Goal: Transaction & Acquisition: Purchase product/service

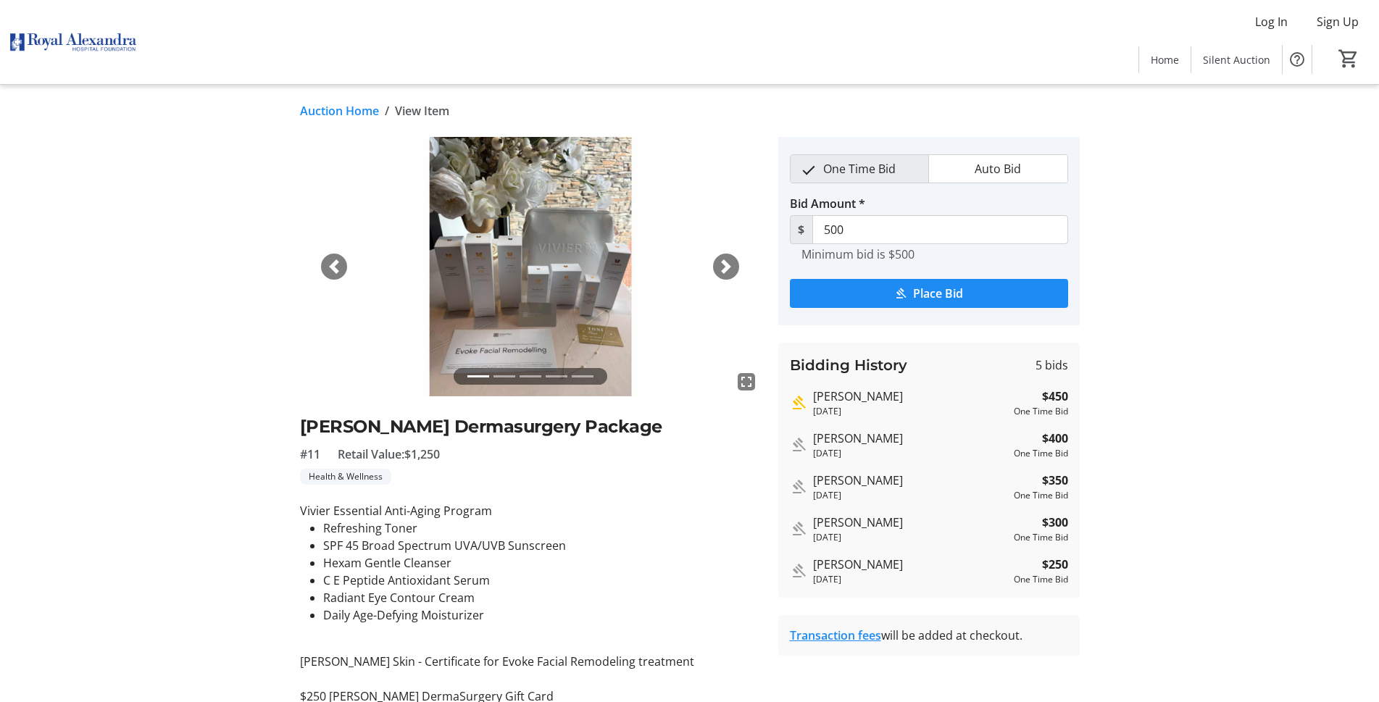
click at [334, 267] on span "button" at bounding box center [334, 266] width 14 height 14
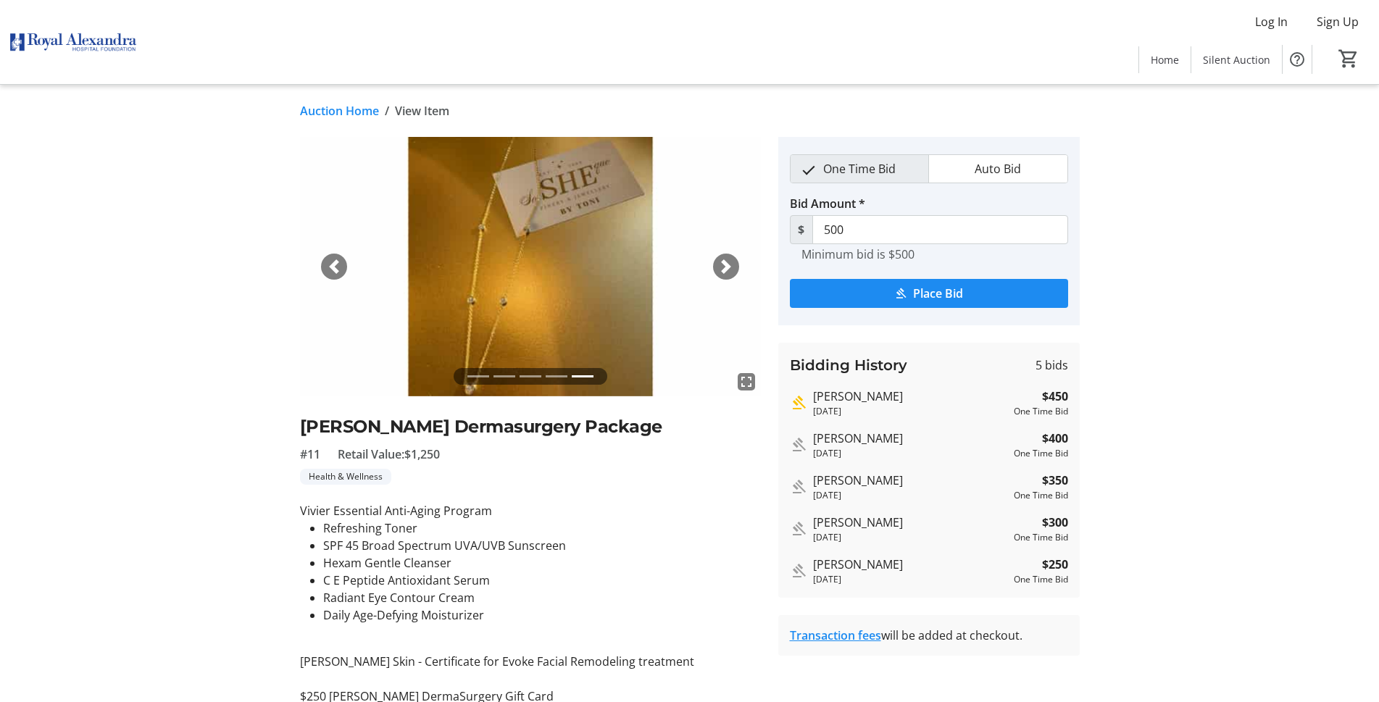
click at [333, 267] on span "button" at bounding box center [334, 266] width 14 height 14
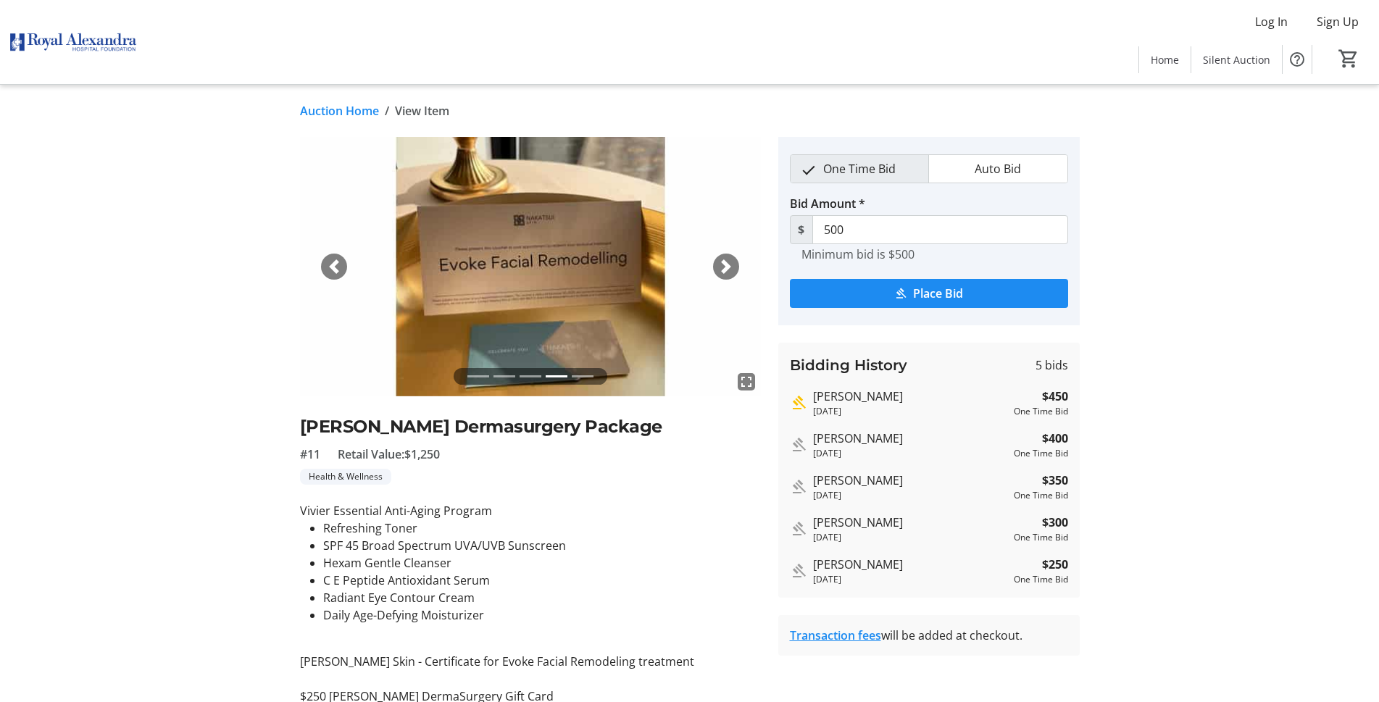
click at [333, 267] on span "button" at bounding box center [334, 266] width 14 height 14
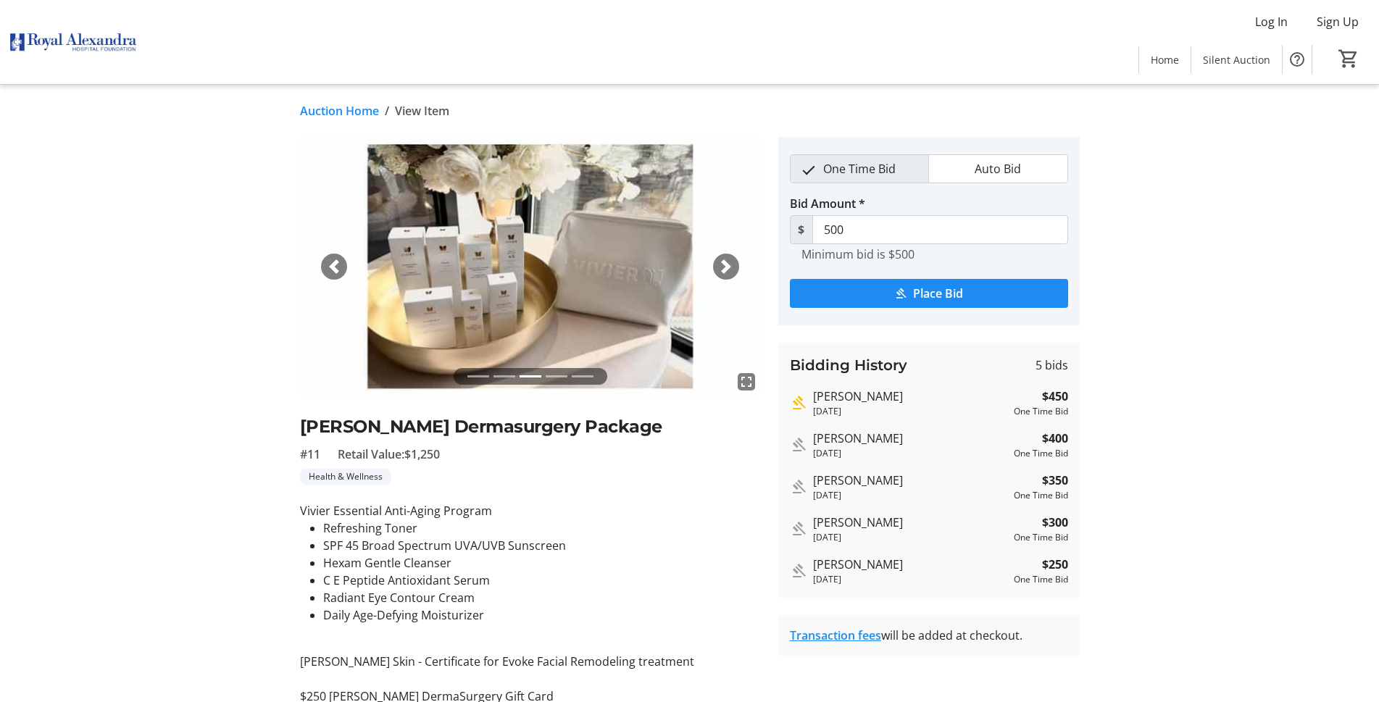
click at [329, 262] on span "button" at bounding box center [334, 266] width 14 height 14
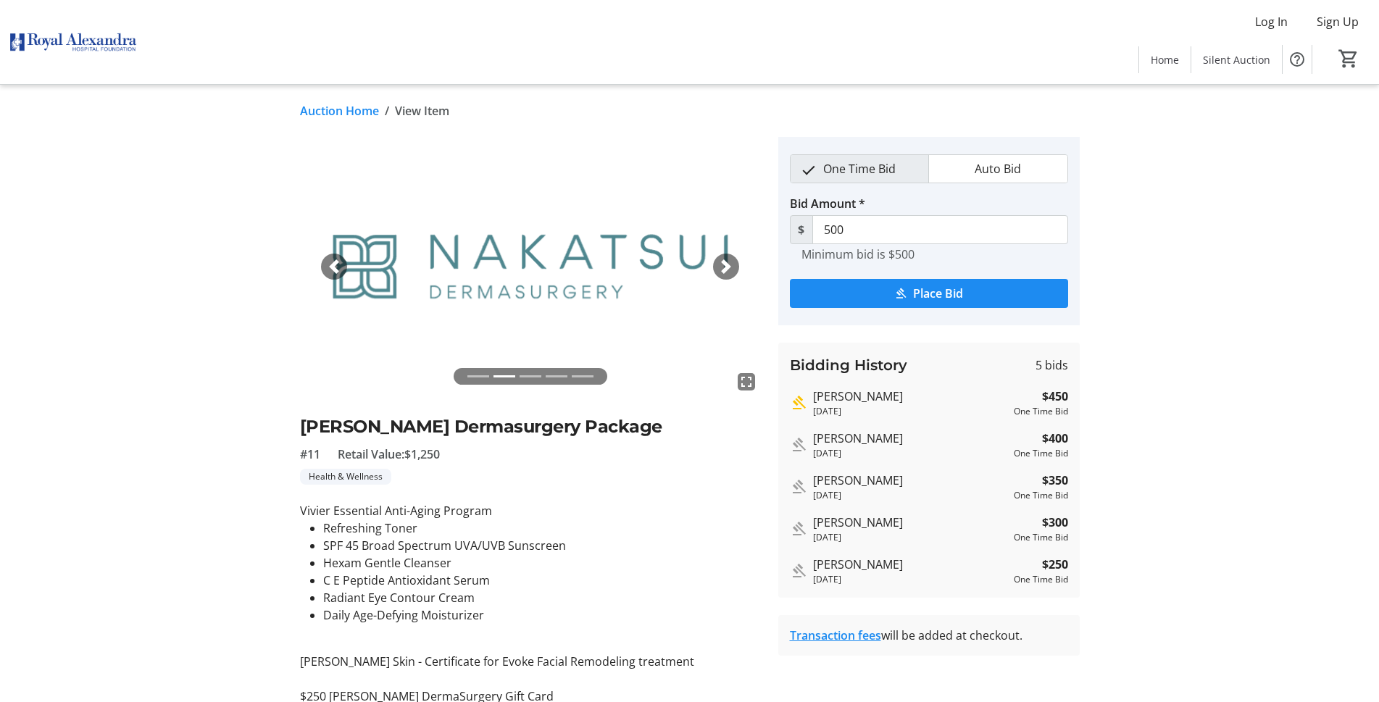
click at [329, 262] on span "button" at bounding box center [334, 266] width 14 height 14
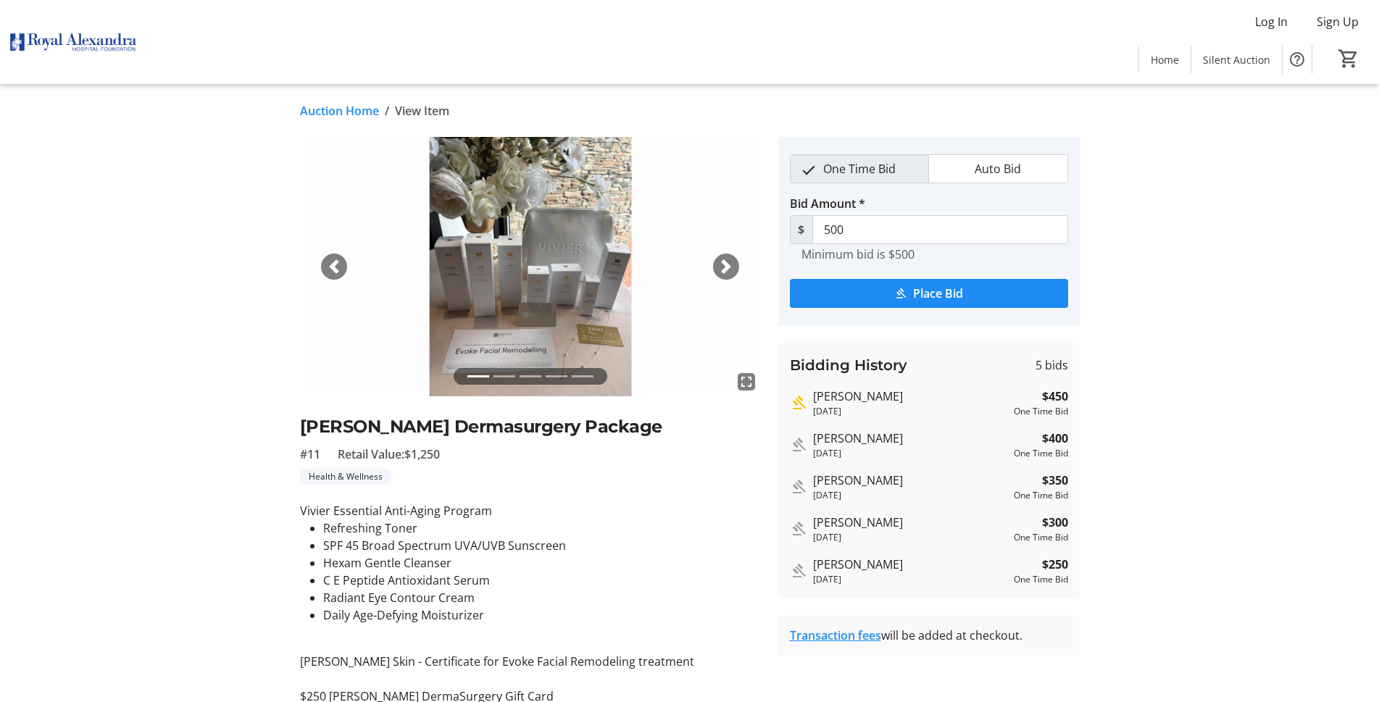
click at [329, 262] on span "button" at bounding box center [334, 266] width 14 height 14
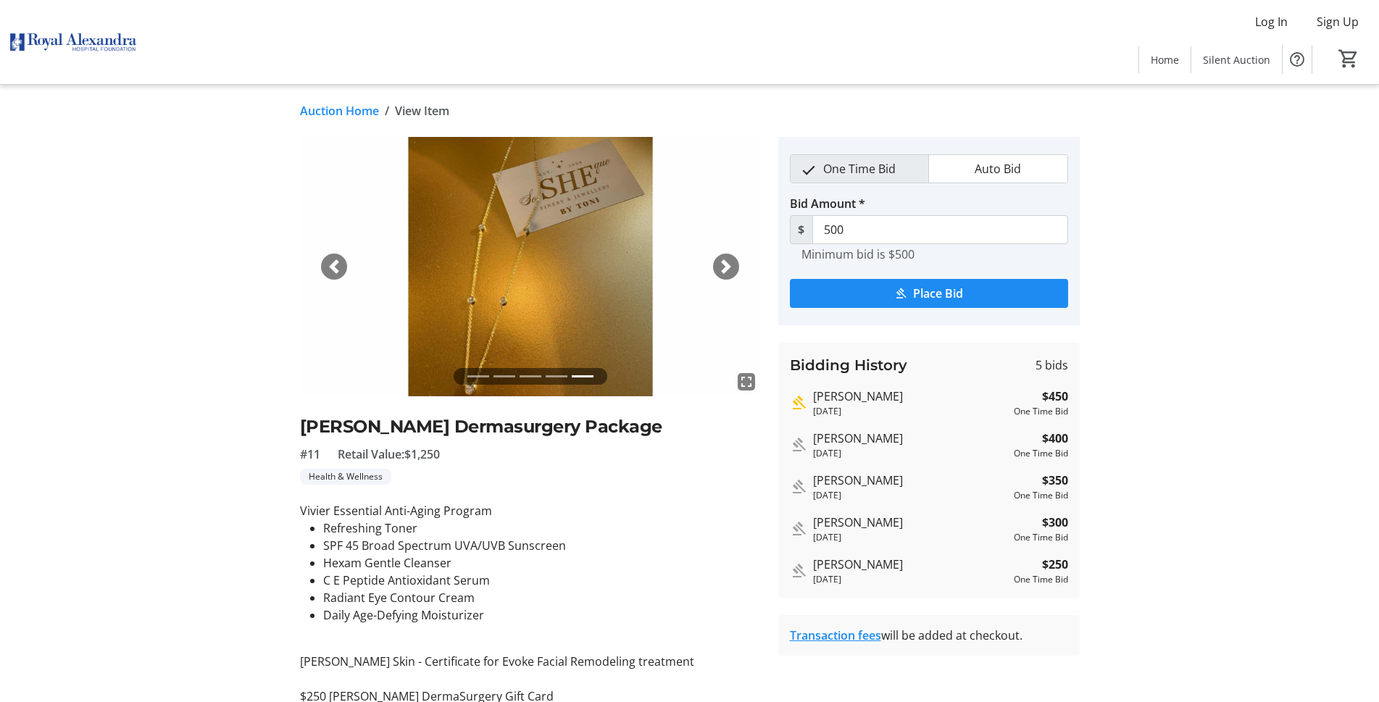
click at [329, 262] on span "button" at bounding box center [334, 266] width 14 height 14
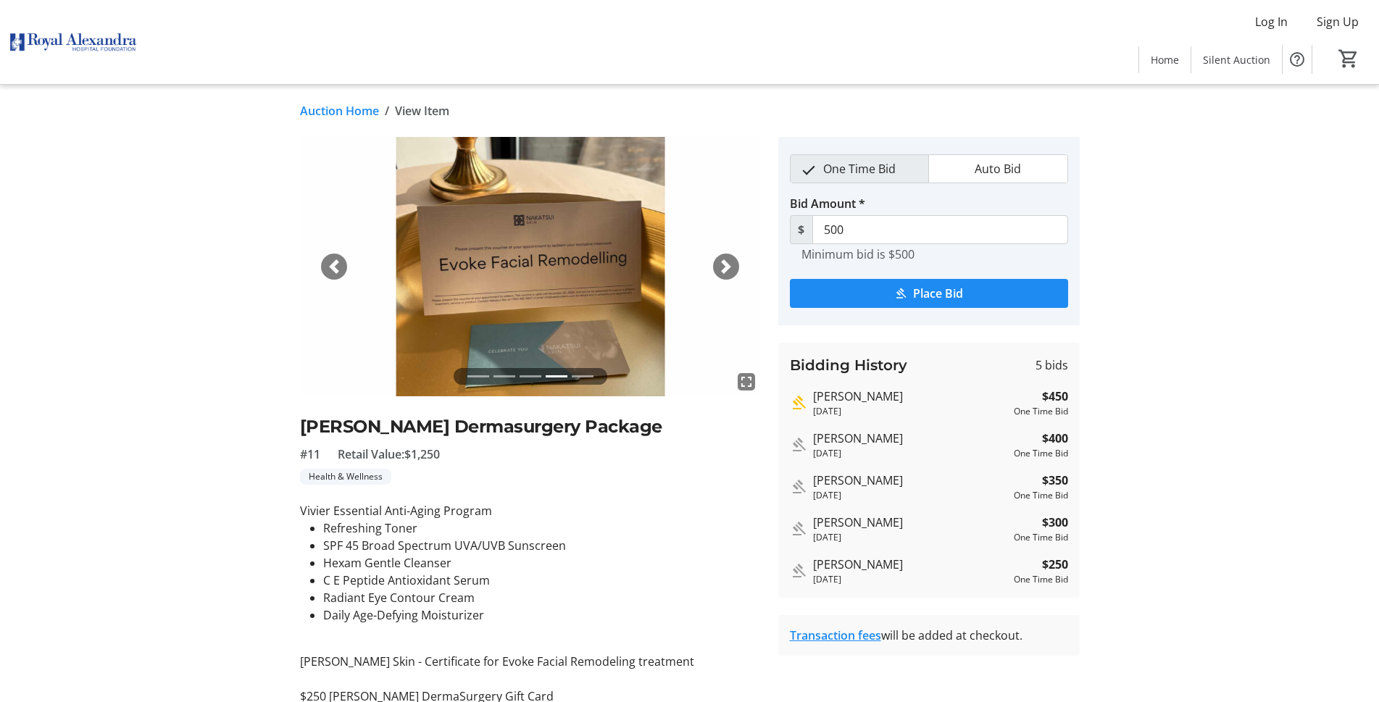
click at [338, 100] on div "Auction Home / View Item fullscreen fullscreen fullscreen fullscreen fullscreen…" at bounding box center [690, 511] width 956 height 853
click at [346, 101] on div "Auction Home / View Item fullscreen fullscreen fullscreen fullscreen fullscreen…" at bounding box center [690, 511] width 956 height 853
click at [346, 109] on link "Auction Home" at bounding box center [339, 110] width 79 height 17
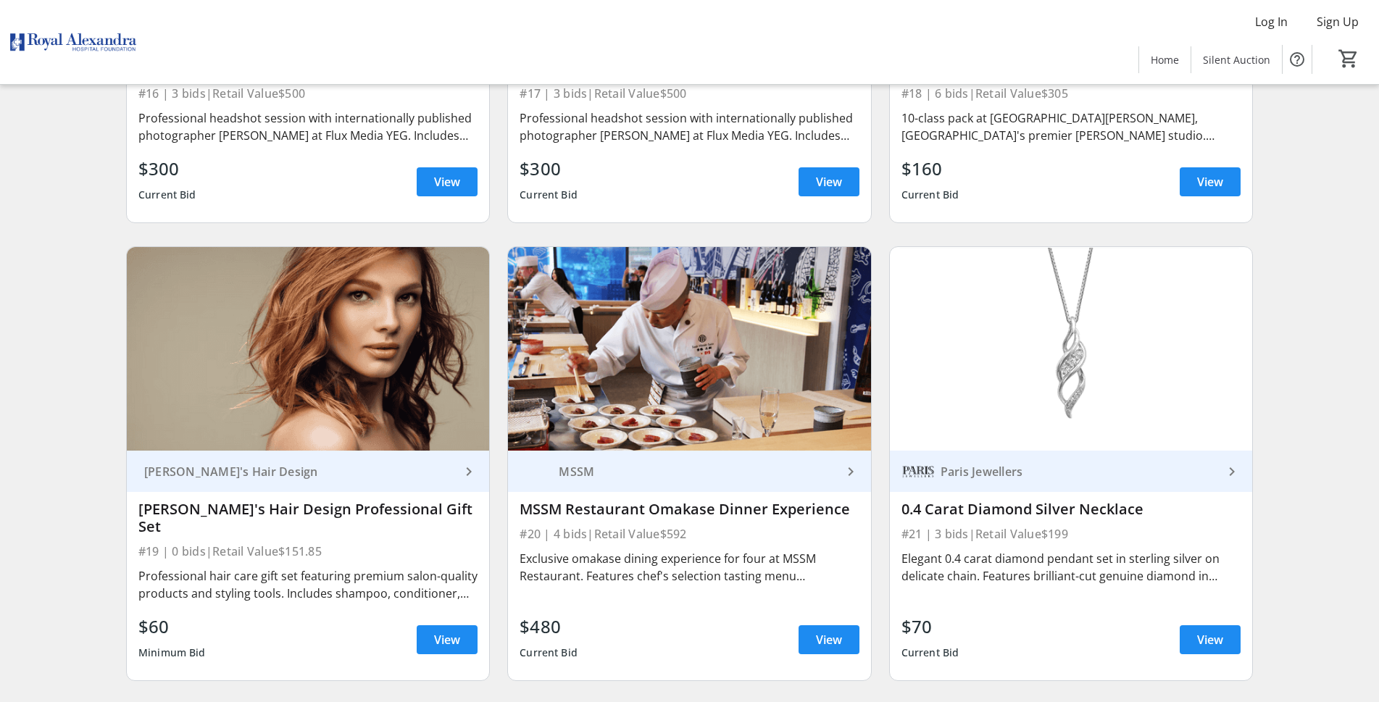
scroll to position [2970, 0]
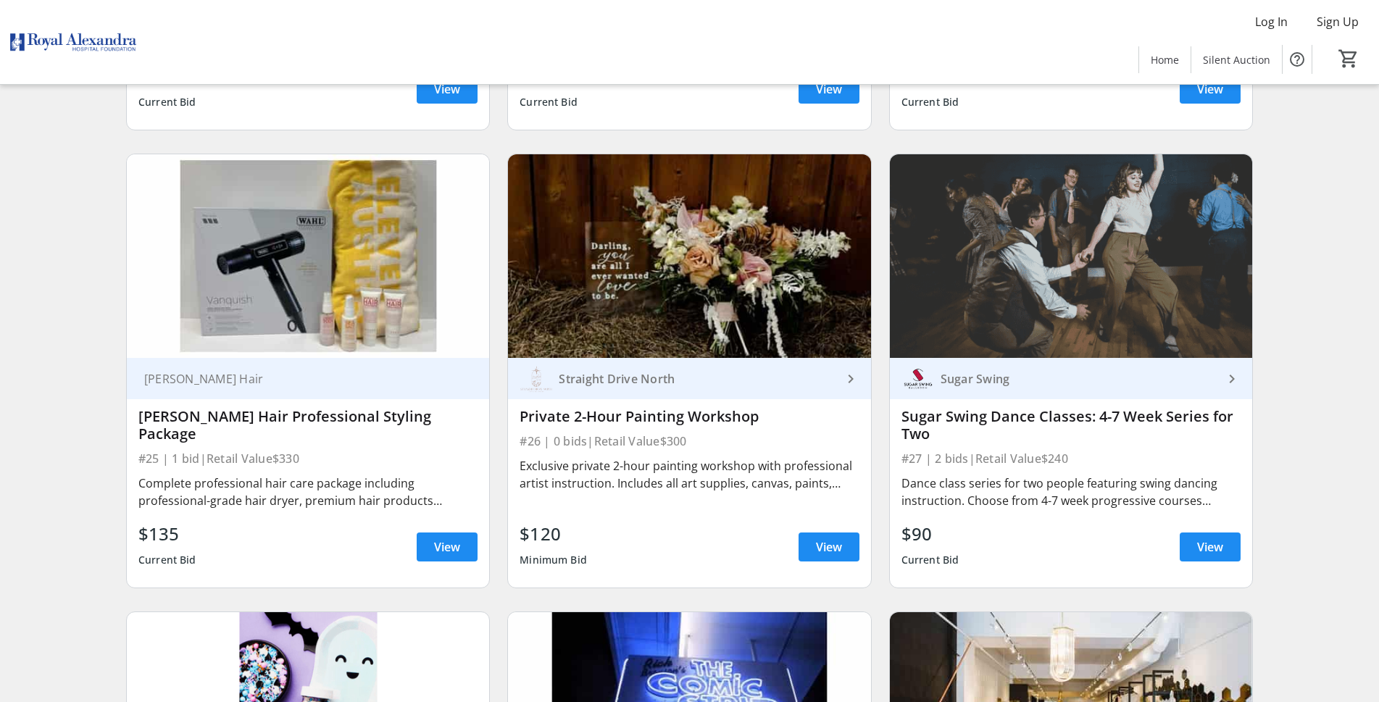
scroll to position [3695, 0]
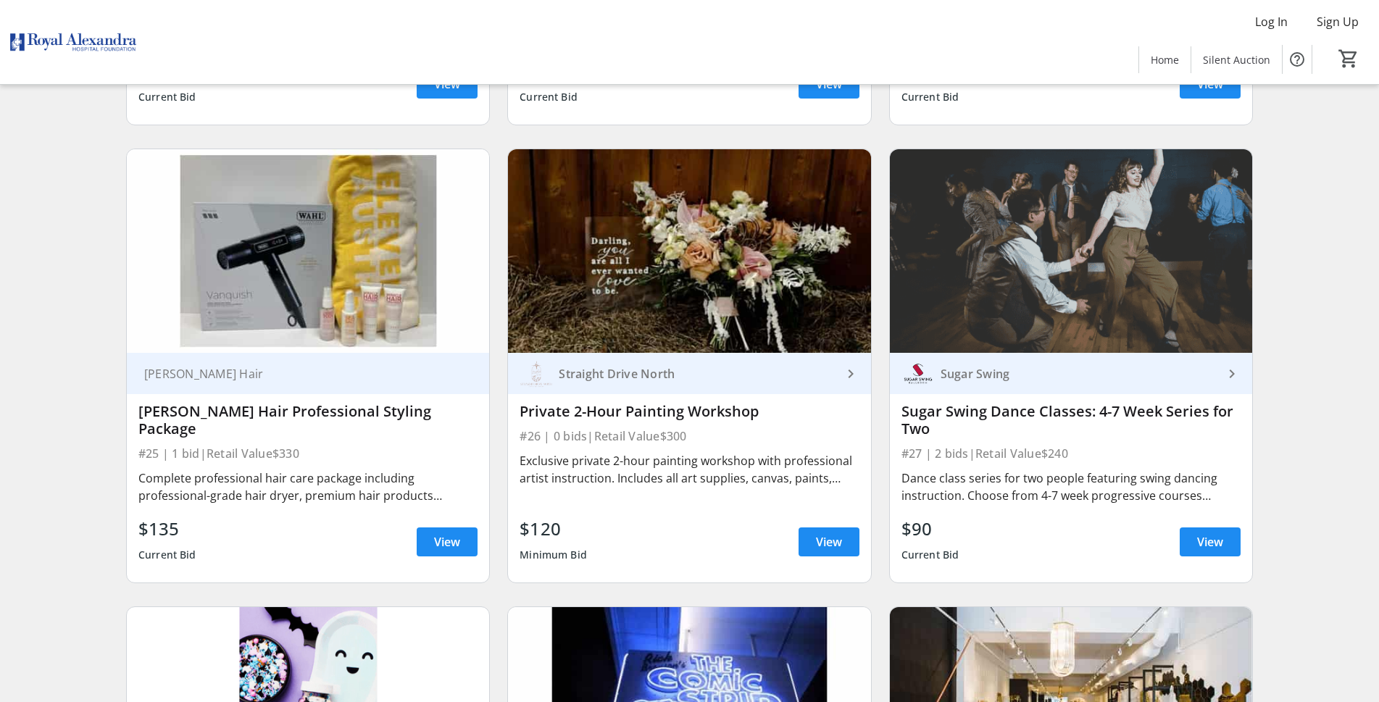
click at [749, 236] on img at bounding box center [689, 251] width 362 height 204
click at [827, 533] on span "View" at bounding box center [829, 541] width 26 height 17
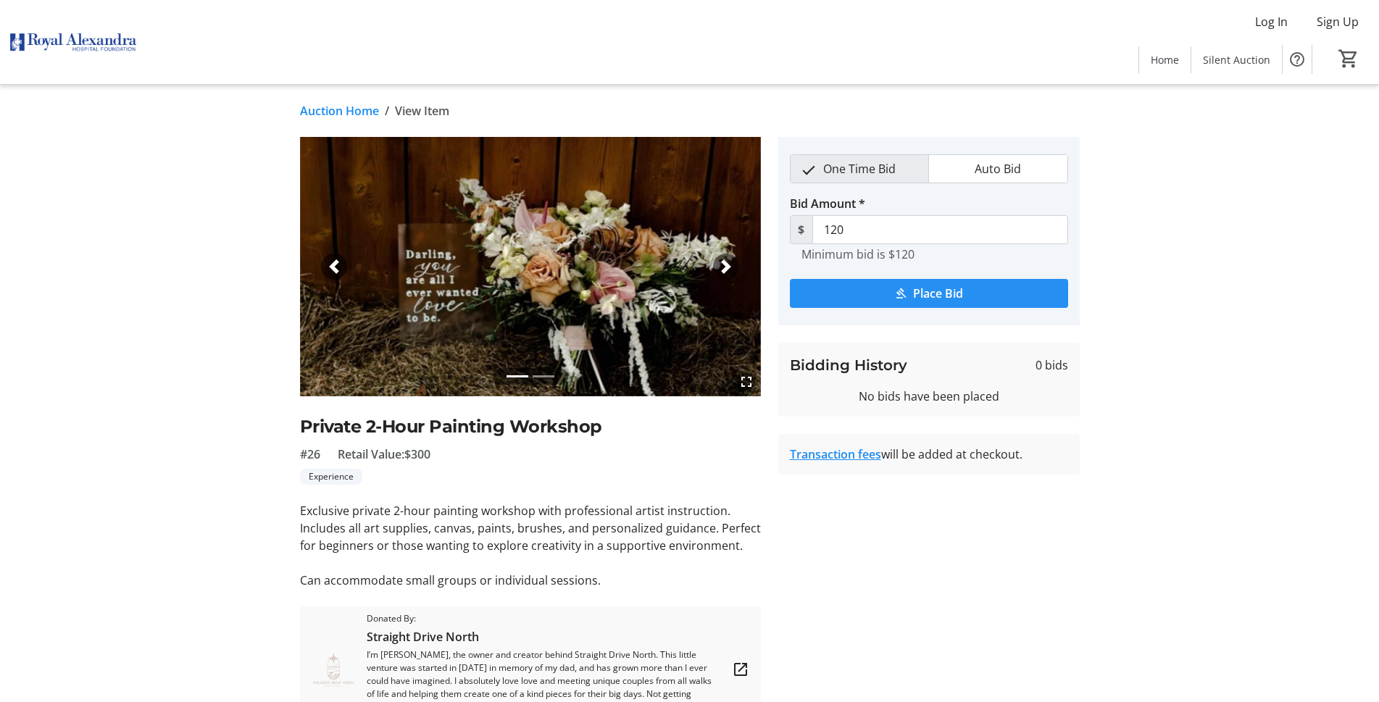
click at [940, 283] on button "Place Bid" at bounding box center [929, 293] width 278 height 29
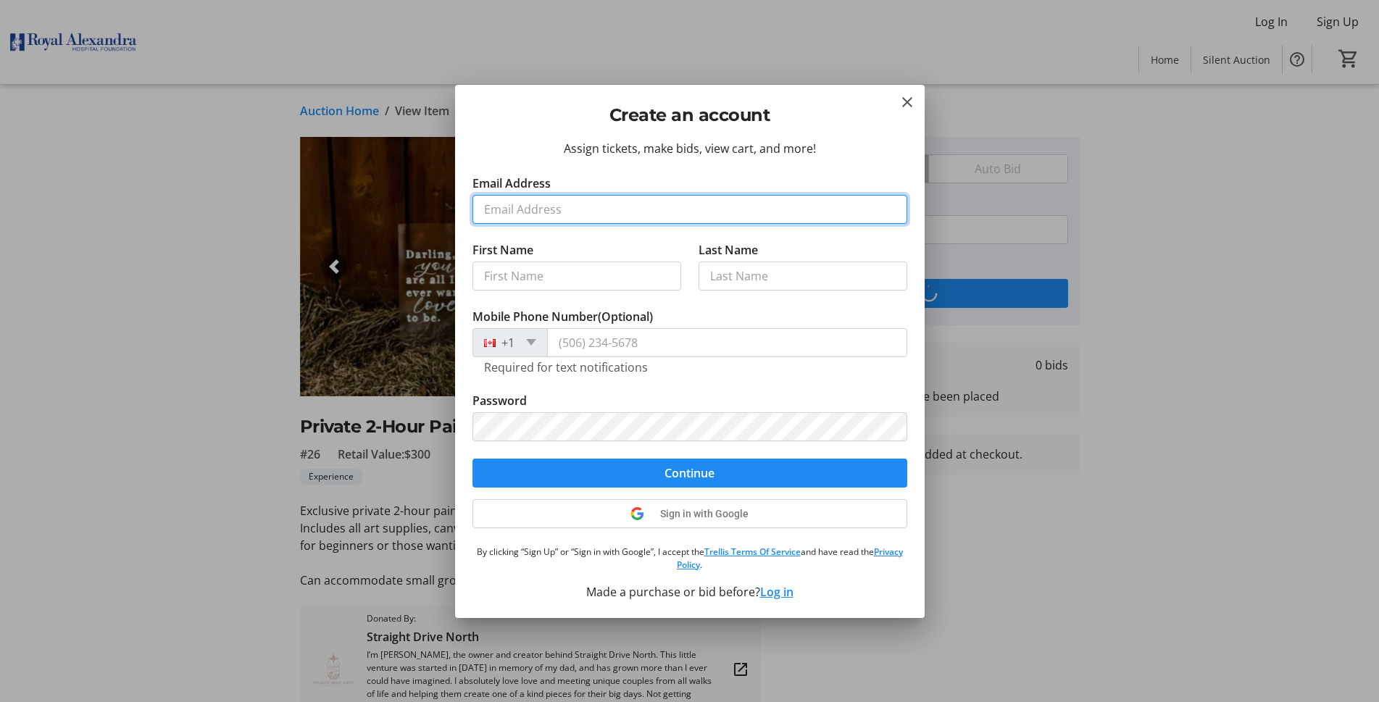
click at [553, 208] on input "Email Address" at bounding box center [689, 209] width 435 height 29
type input "[EMAIL_ADDRESS][DOMAIN_NAME]"
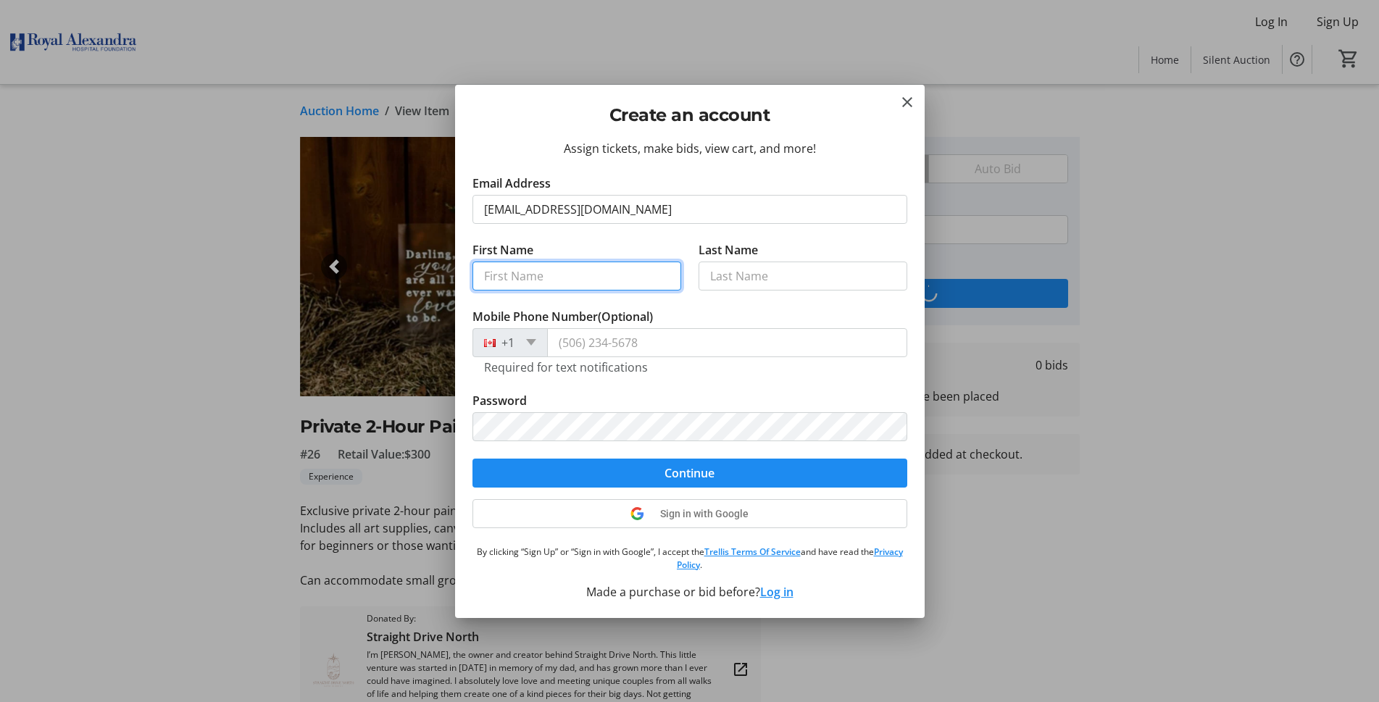
type input "[PERSON_NAME]"
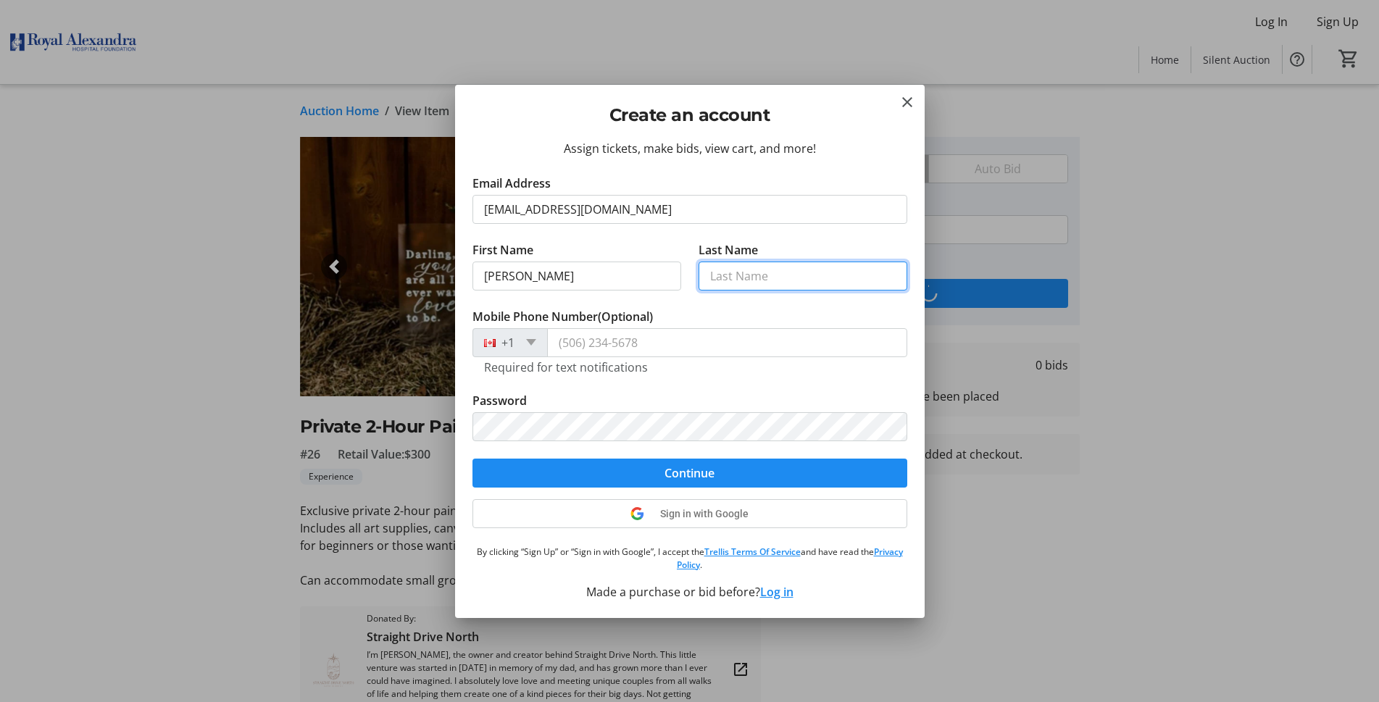
type input "[PERSON_NAME]"
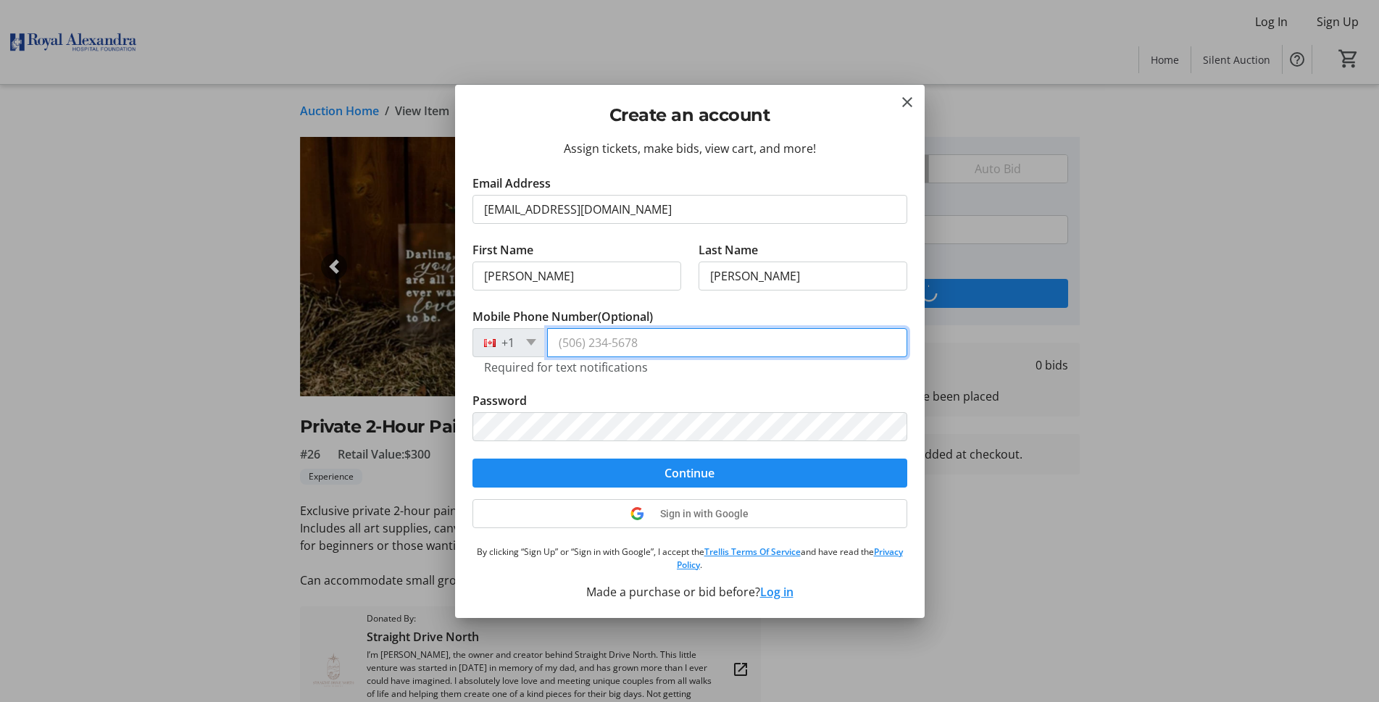
type input "7809093394"
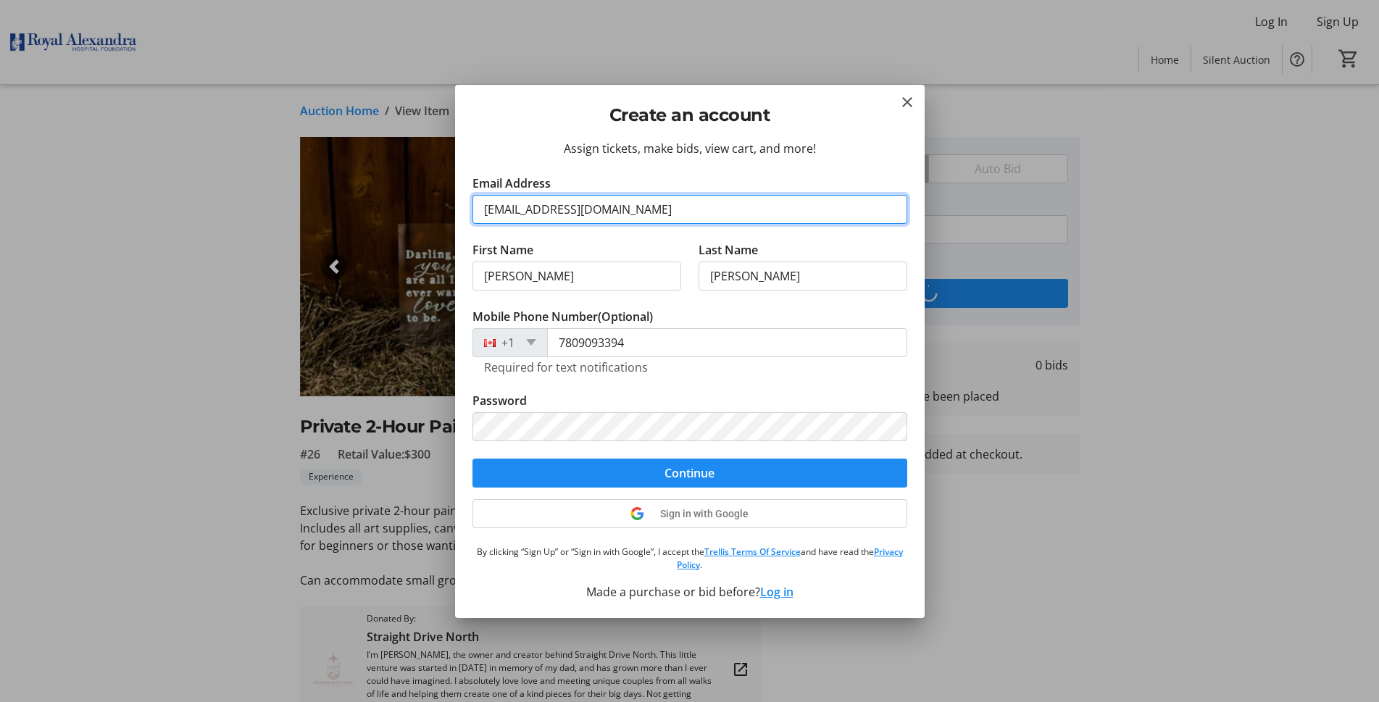
click at [565, 210] on input "[EMAIL_ADDRESS][DOMAIN_NAME]" at bounding box center [689, 209] width 435 height 29
click at [743, 156] on div "Assign tickets, make bids, view cart, and more!" at bounding box center [689, 148] width 435 height 17
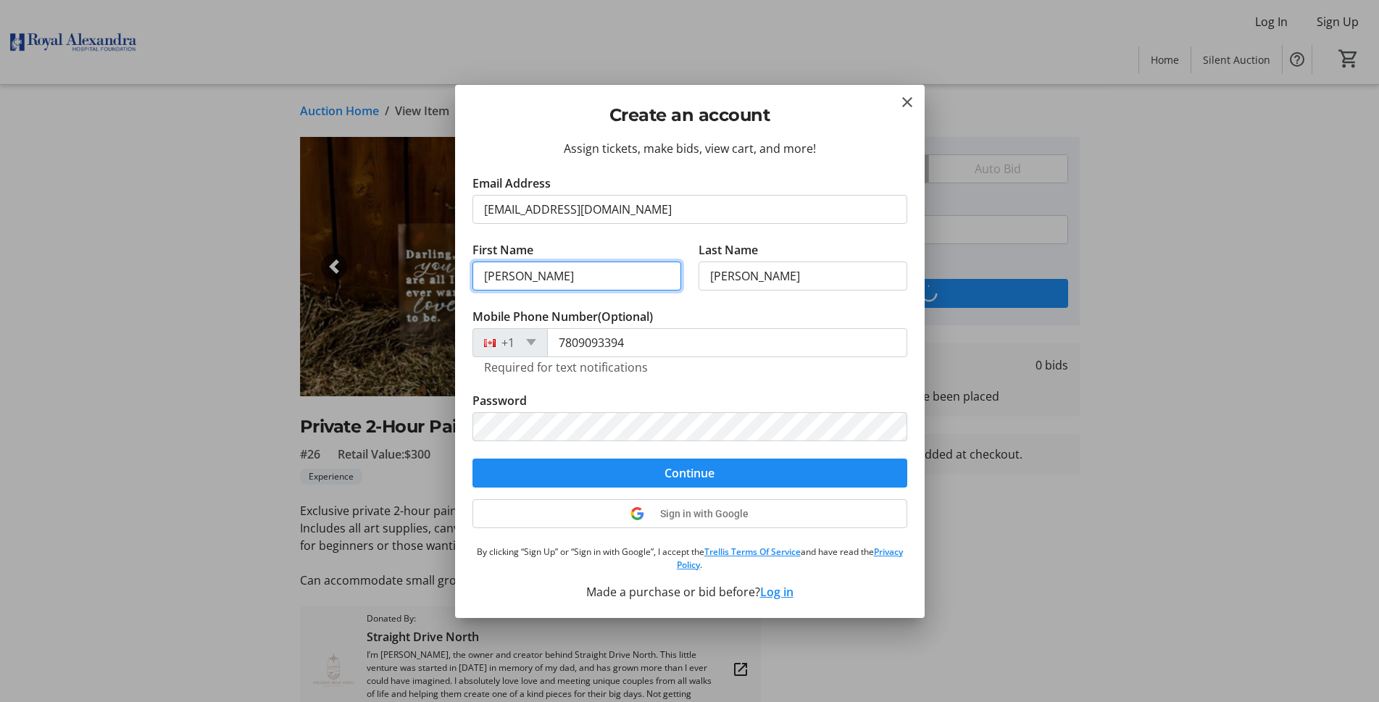
drag, startPoint x: 564, startPoint y: 277, endPoint x: 427, endPoint y: 276, distance: 137.7
click at [427, 276] on div "Create an account Assign tickets, make bids, view cart, and more! Email Address…" at bounding box center [689, 351] width 1379 height 702
type input "Anonymous"
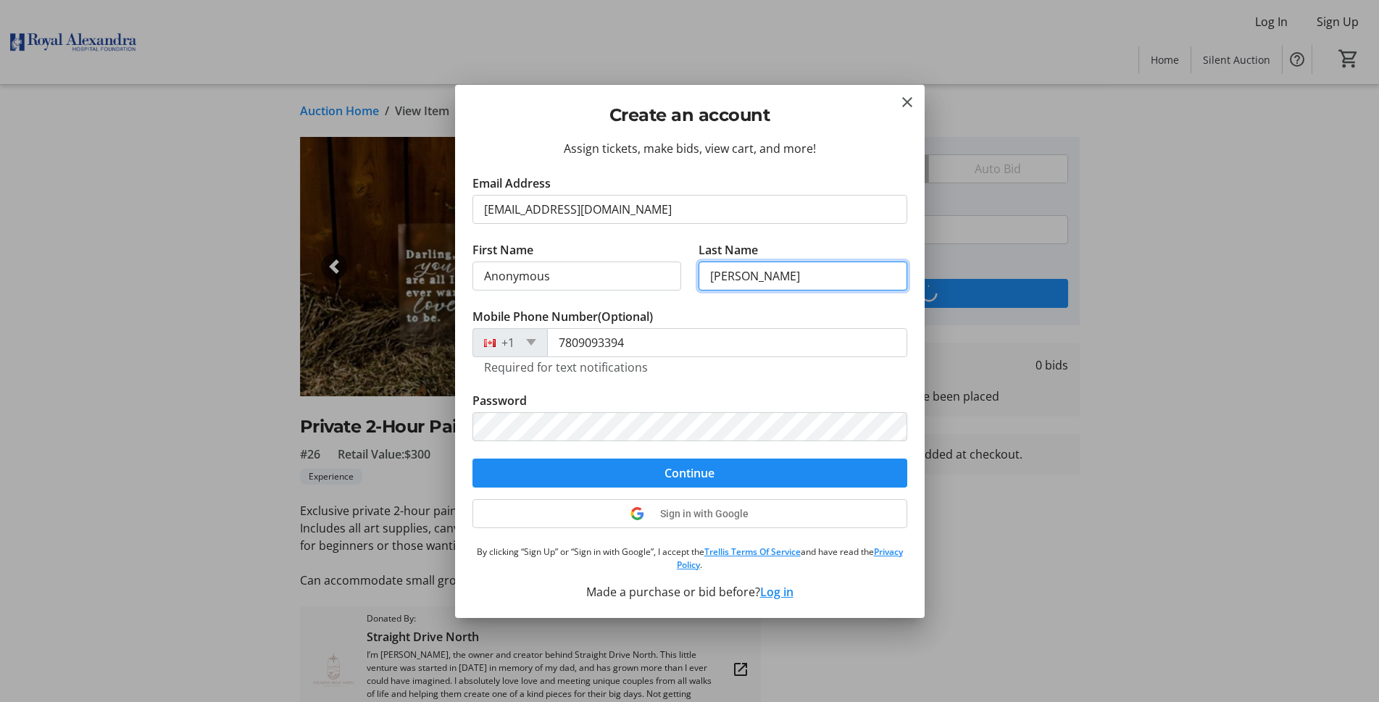
drag, startPoint x: 767, startPoint y: 272, endPoint x: 646, endPoint y: 282, distance: 121.4
click at [669, 278] on div "First Name Anonymous Last Name [PERSON_NAME]" at bounding box center [689, 274] width 435 height 67
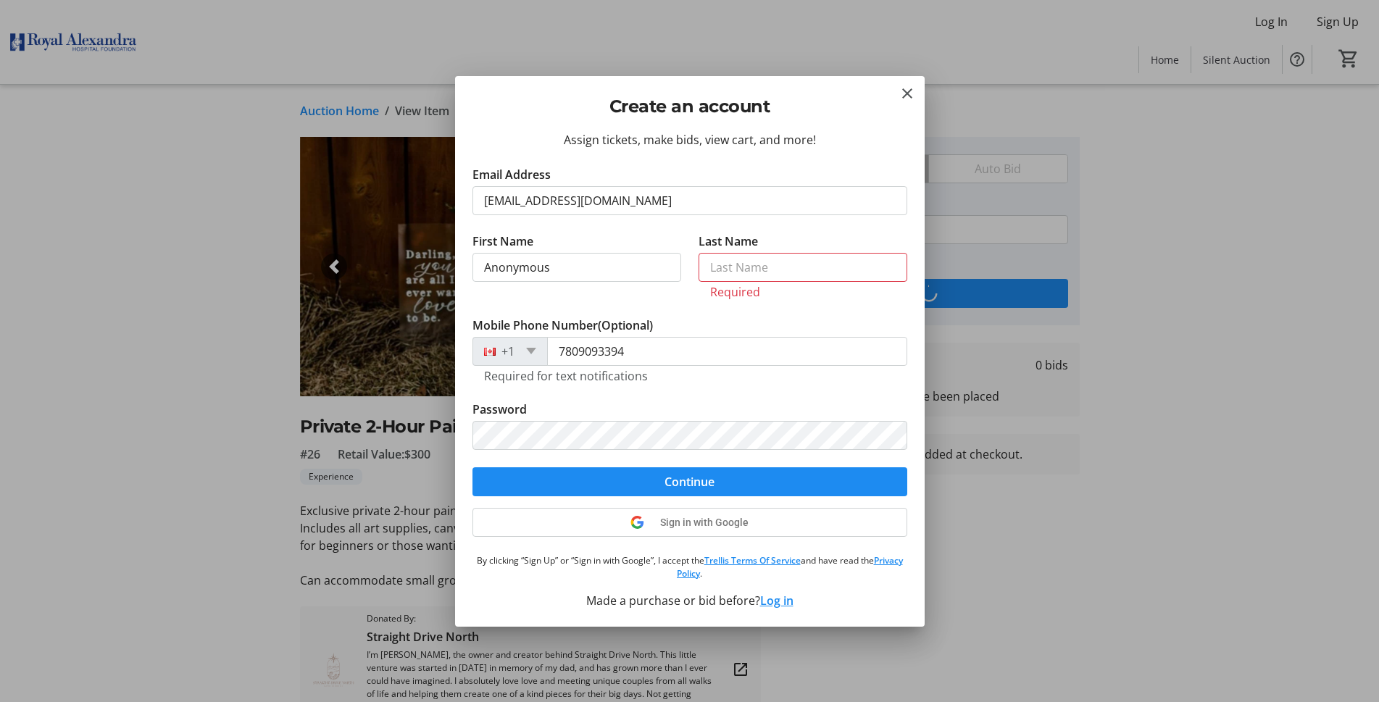
click at [1136, 459] on div at bounding box center [689, 351] width 1379 height 702
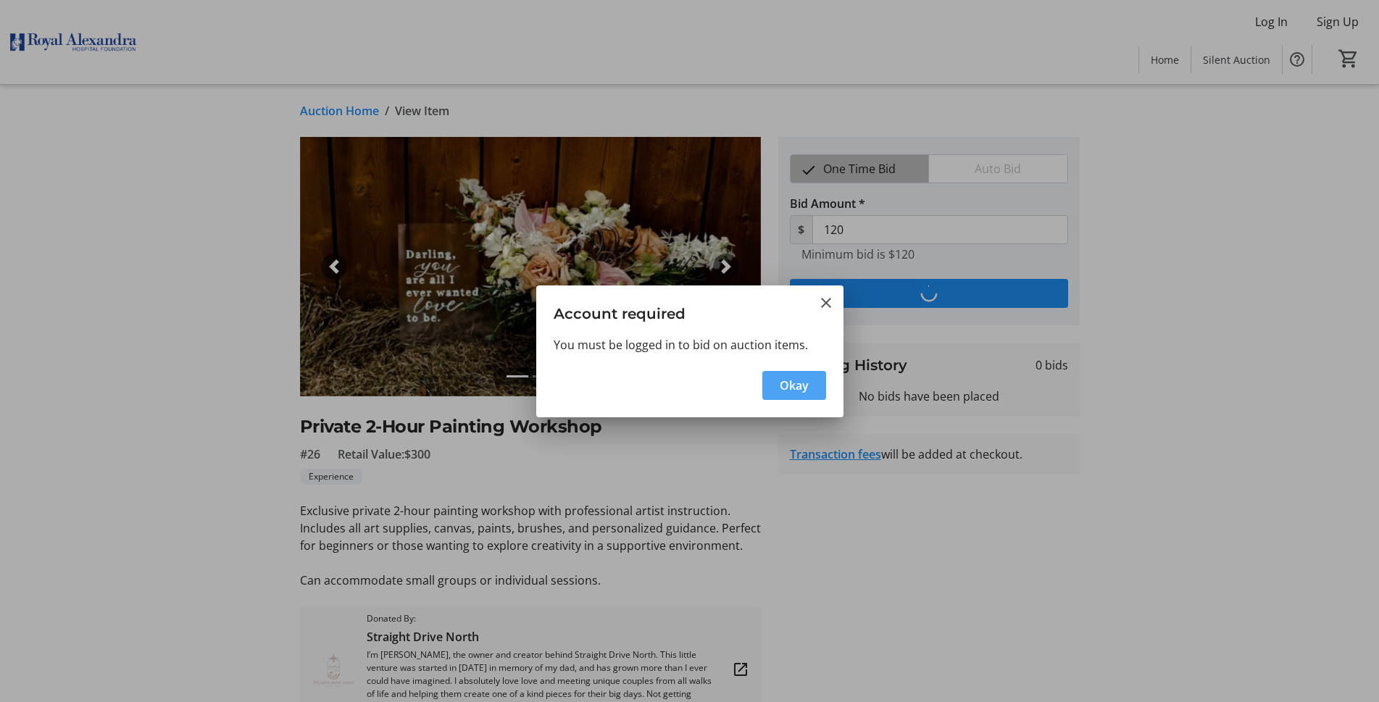
click at [788, 387] on span "Okay" at bounding box center [794, 385] width 29 height 17
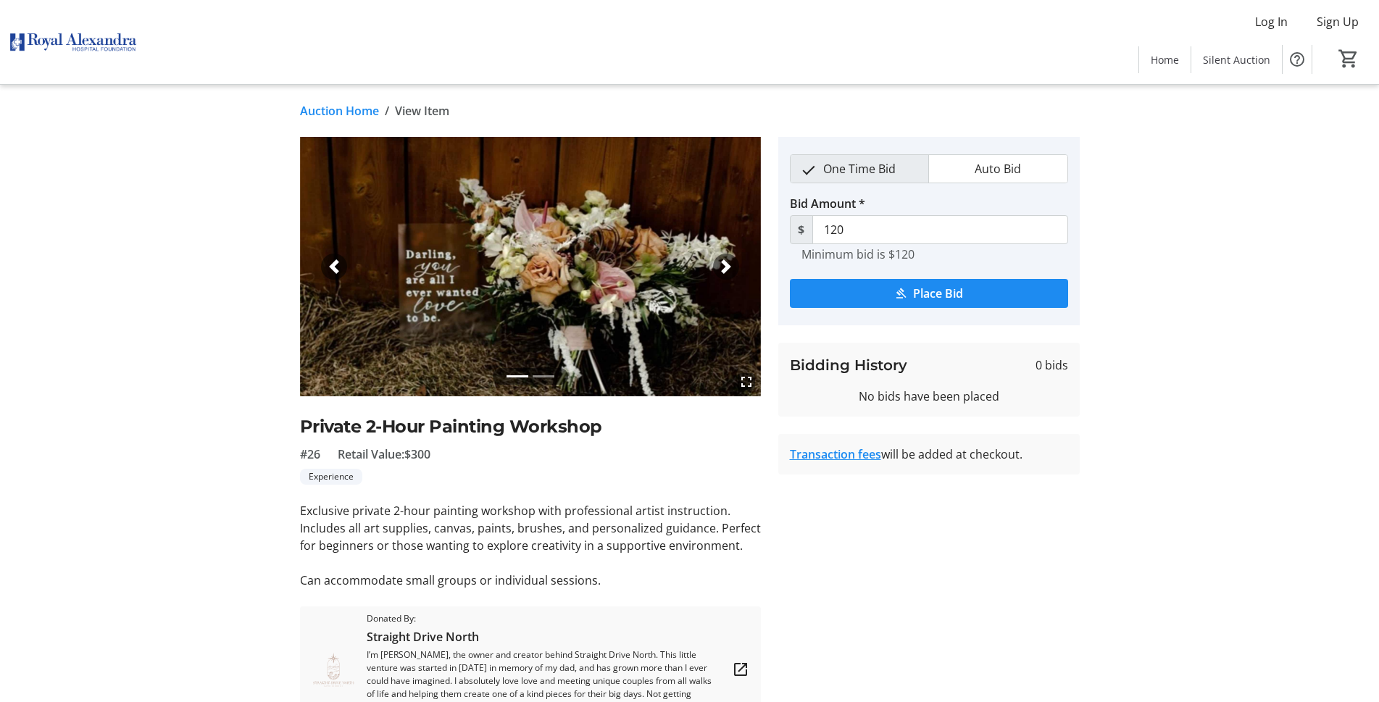
scroll to position [72, 0]
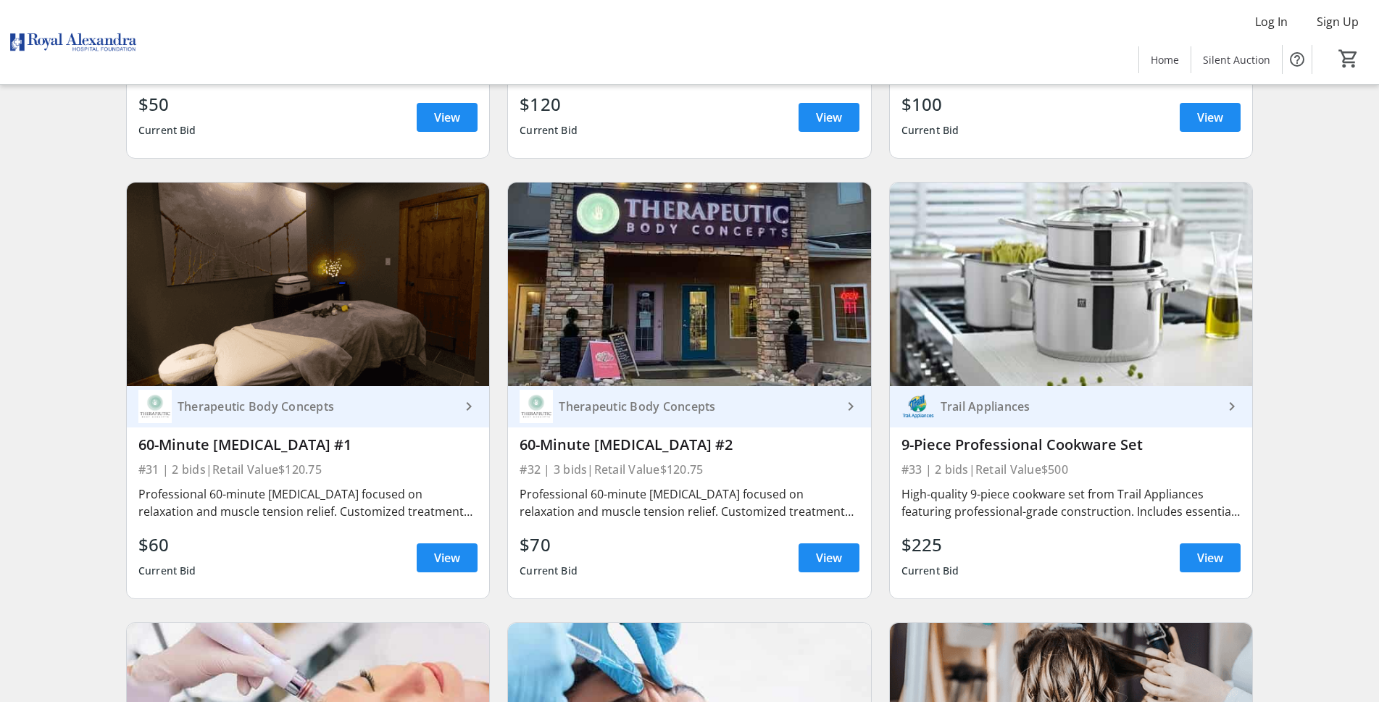
scroll to position [4564, 0]
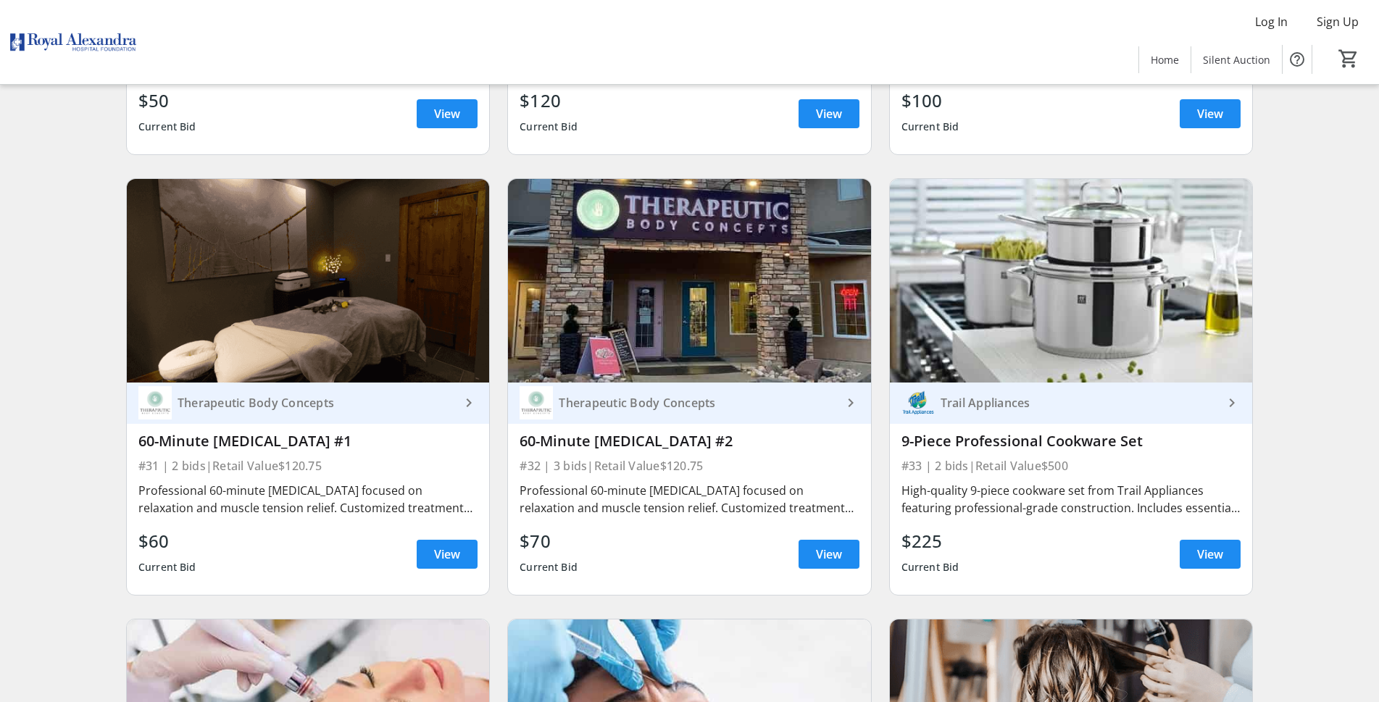
click at [1105, 250] on img at bounding box center [1071, 281] width 362 height 204
click at [1227, 383] on link "Trail Appliances keyboard_arrow_right" at bounding box center [1071, 403] width 362 height 41
click at [1209, 546] on span "View" at bounding box center [1210, 554] width 26 height 17
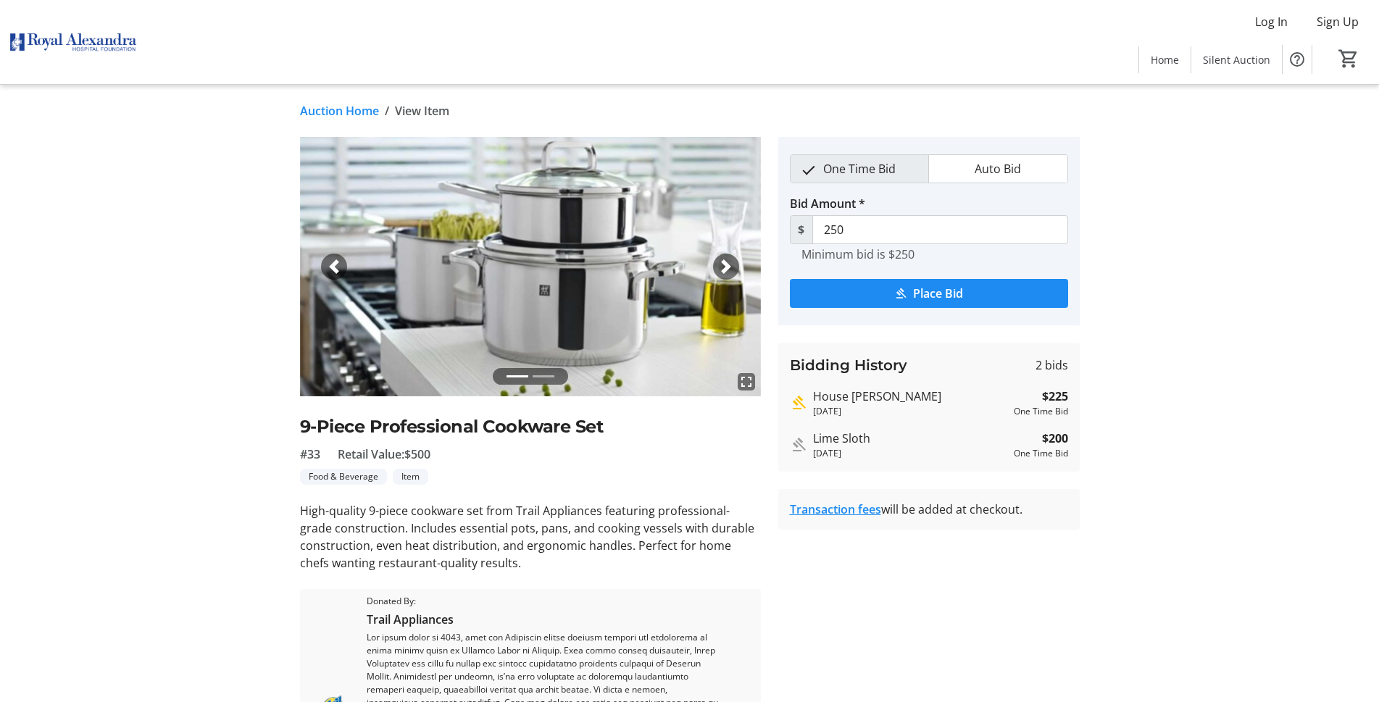
click at [707, 268] on img at bounding box center [530, 266] width 461 height 259
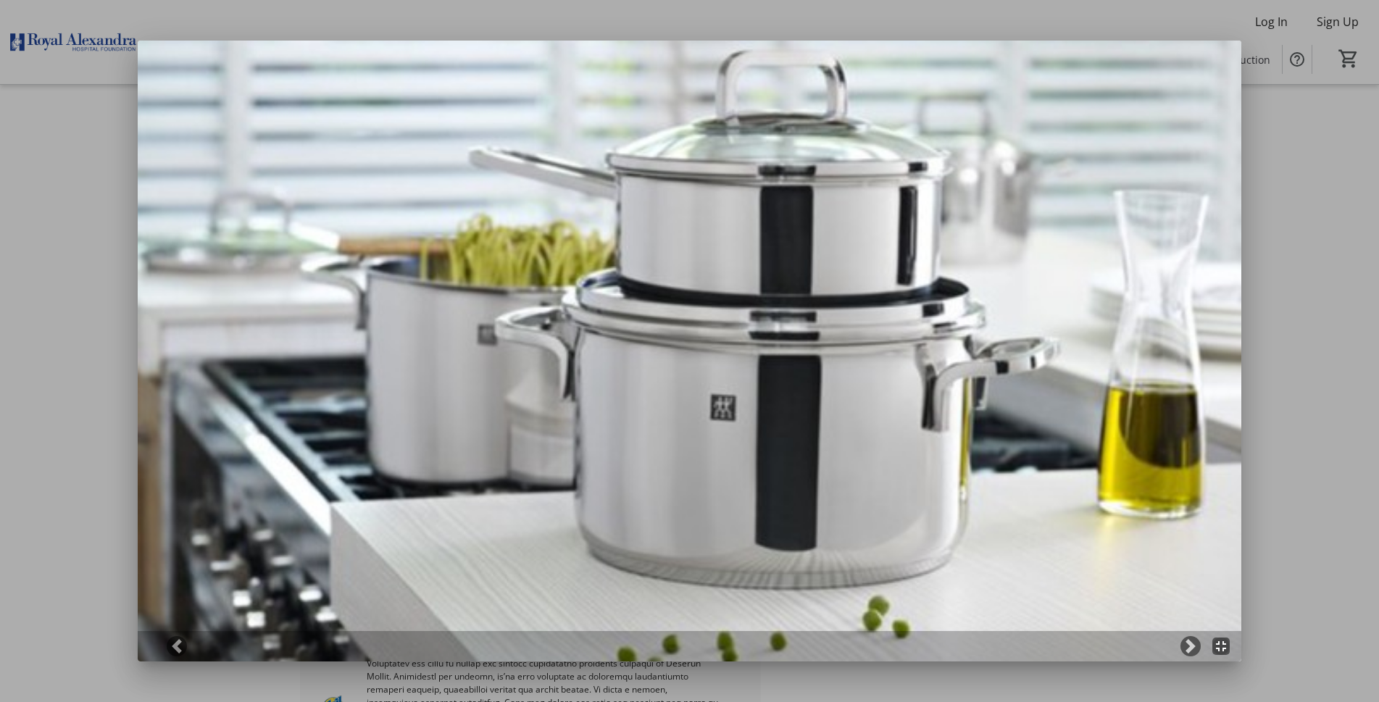
click at [1255, 318] on div at bounding box center [689, 351] width 1379 height 702
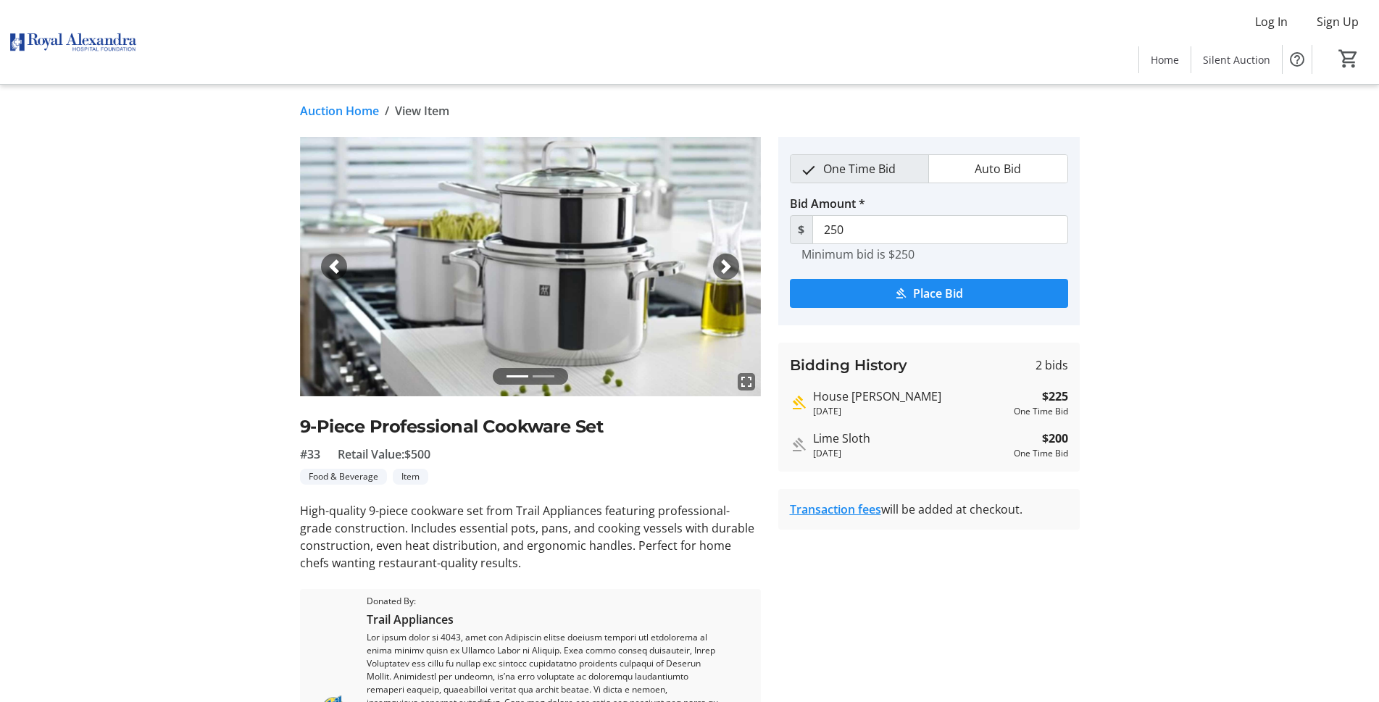
click at [721, 266] on span "button" at bounding box center [726, 266] width 14 height 14
